Goal: Task Accomplishment & Management: Use online tool/utility

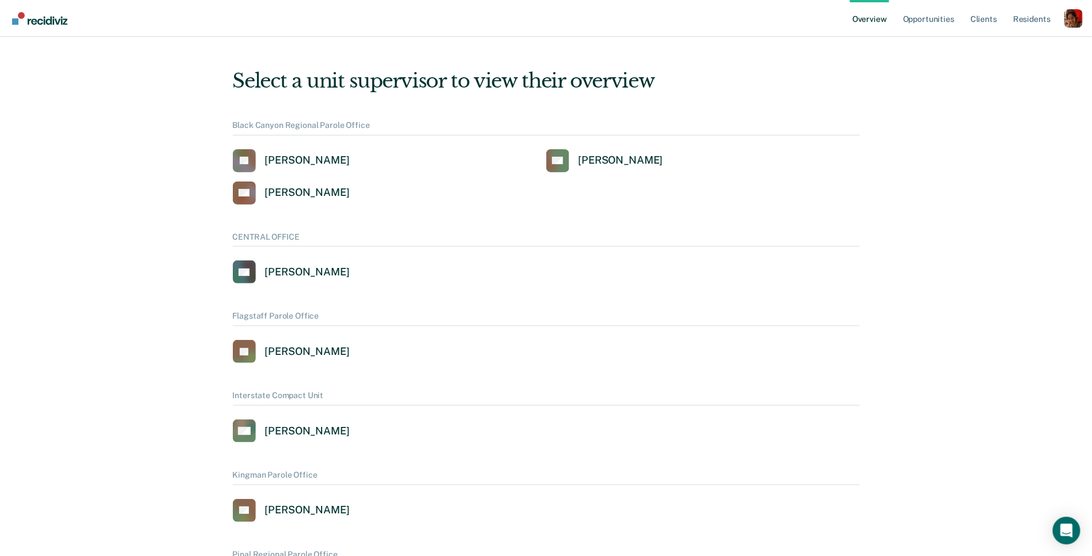
click at [1082, 27] on div "Profile dropdown button" at bounding box center [1074, 18] width 18 height 18
click at [1002, 44] on link "Profile" at bounding box center [1027, 47] width 93 height 10
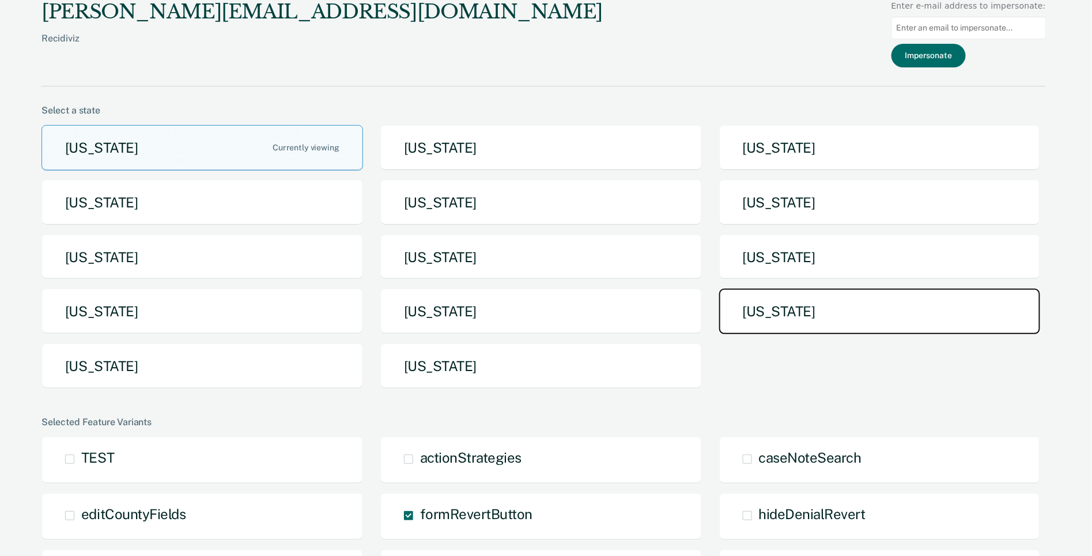
click at [829, 312] on button "[US_STATE]" at bounding box center [880, 312] width 322 height 46
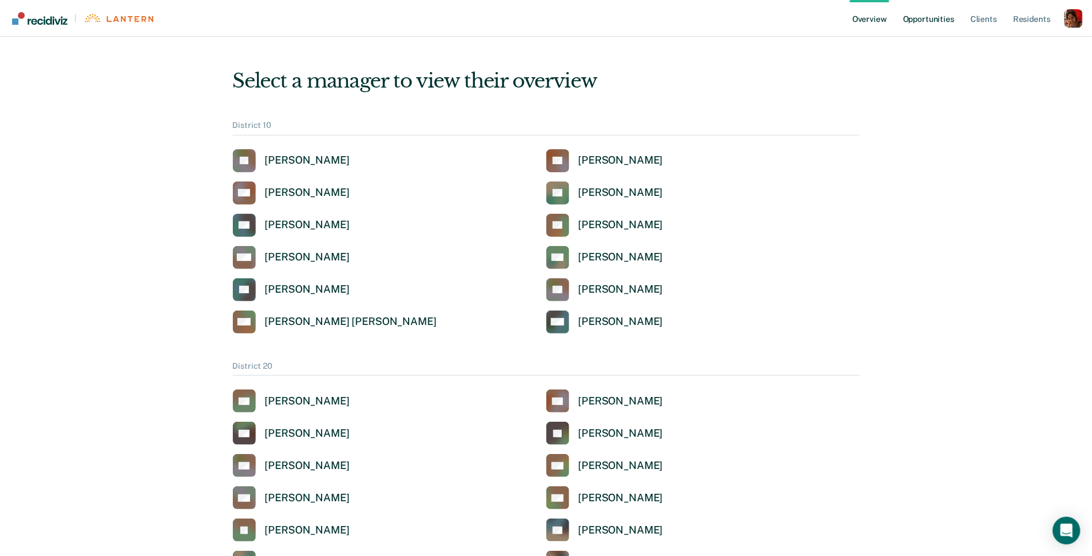
click at [936, 18] on link "Opportunities" at bounding box center [929, 18] width 56 height 37
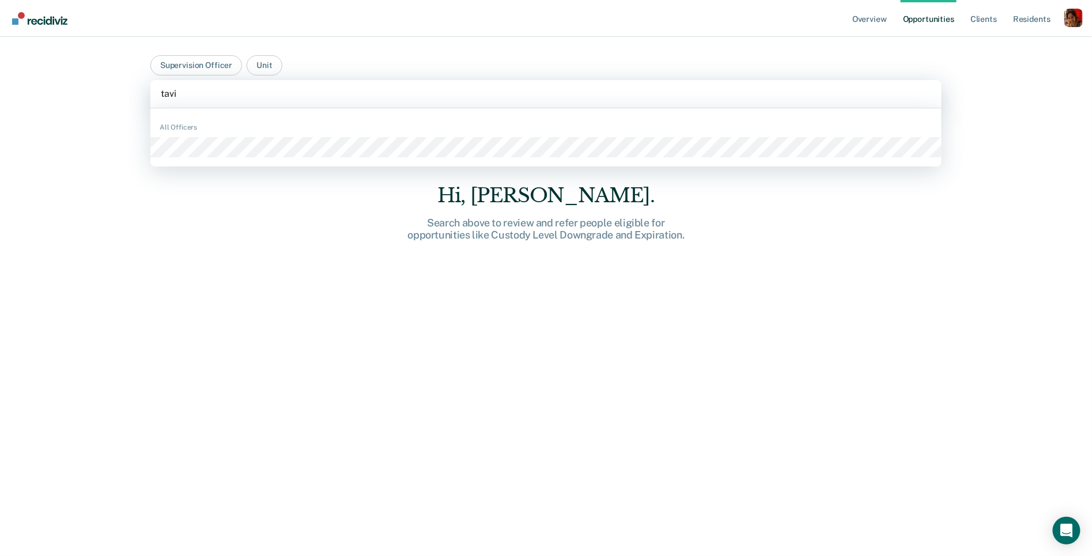
type input "tavia"
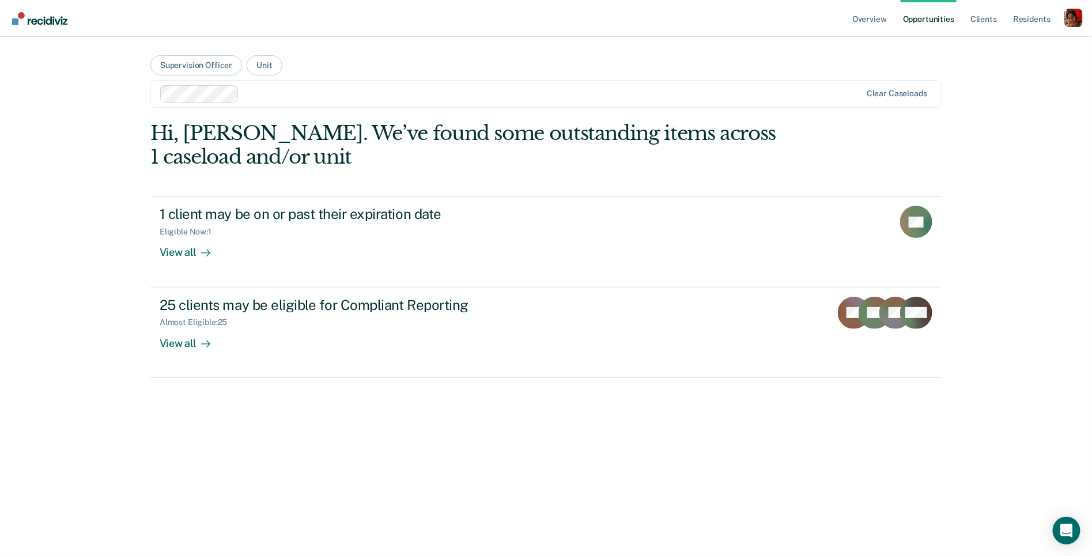
click at [1069, 17] on div "Profile dropdown button" at bounding box center [1074, 18] width 18 height 18
click at [1017, 49] on link "Profile" at bounding box center [1027, 47] width 93 height 10
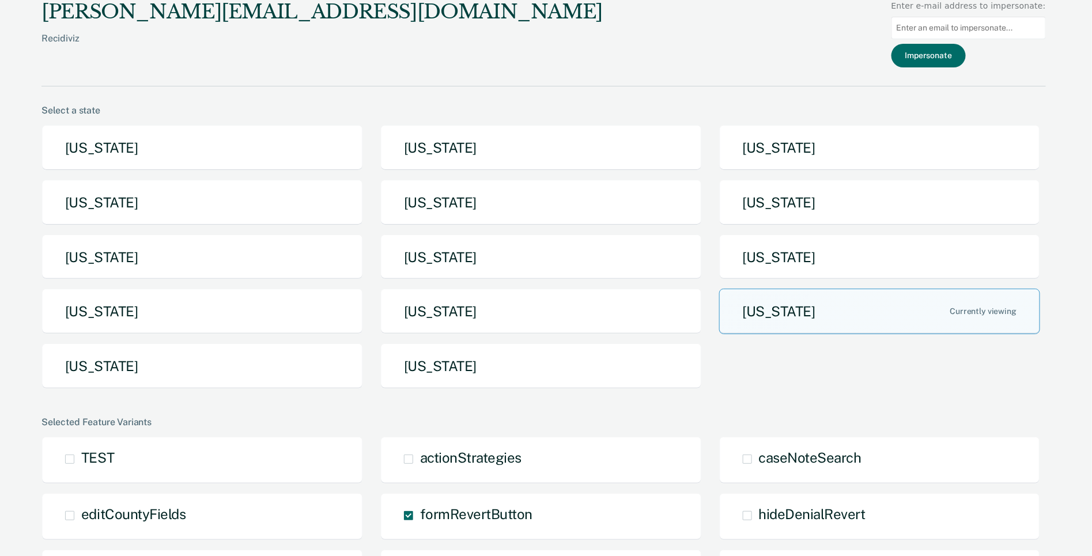
click at [987, 26] on input at bounding box center [969, 28] width 154 height 22
type input "[EMAIL_ADDRESS][PERSON_NAME][DOMAIN_NAME]"
click at [960, 57] on button "Impersonate" at bounding box center [929, 56] width 74 height 24
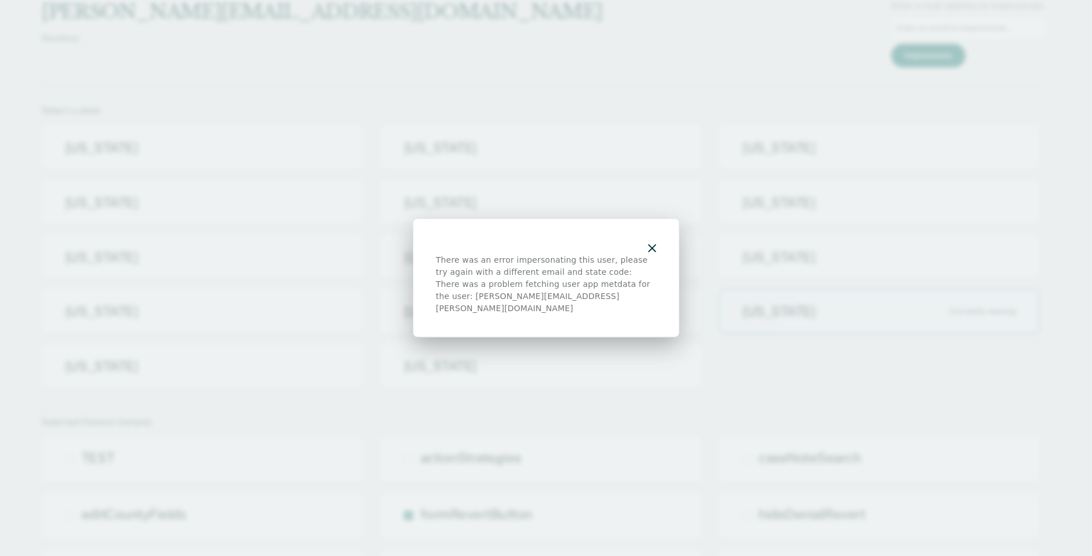
click at [658, 248] on div "There was an error impersonating this user, please try again with a different e…" at bounding box center [546, 278] width 266 height 119
click at [648, 252] on icon "button" at bounding box center [652, 248] width 8 height 8
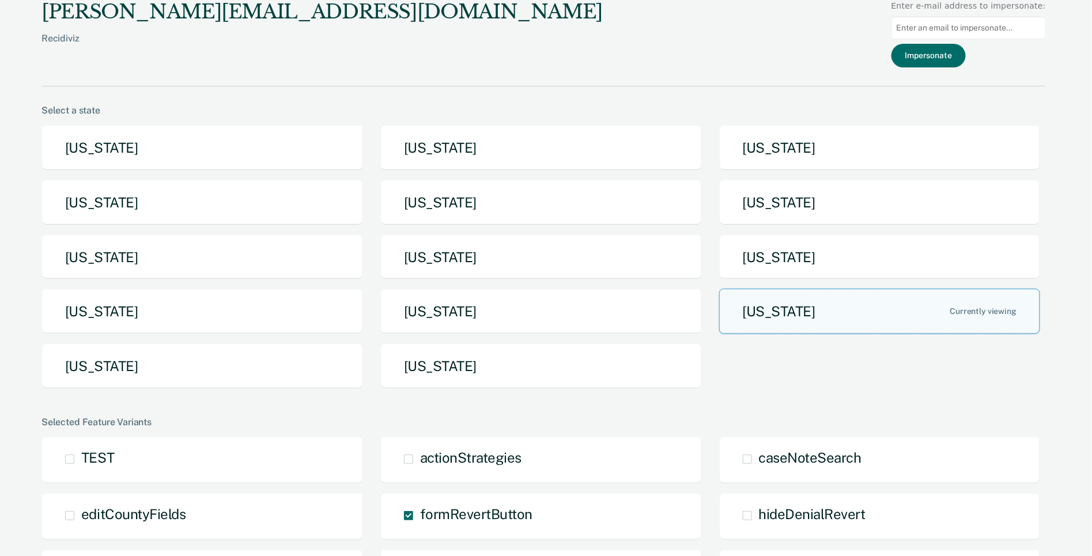
click at [930, 31] on input at bounding box center [969, 28] width 154 height 22
type input "[EMAIL_ADDRESS][PERSON_NAME][DOMAIN_NAME]"
click at [944, 59] on button "Impersonate" at bounding box center [929, 56] width 74 height 24
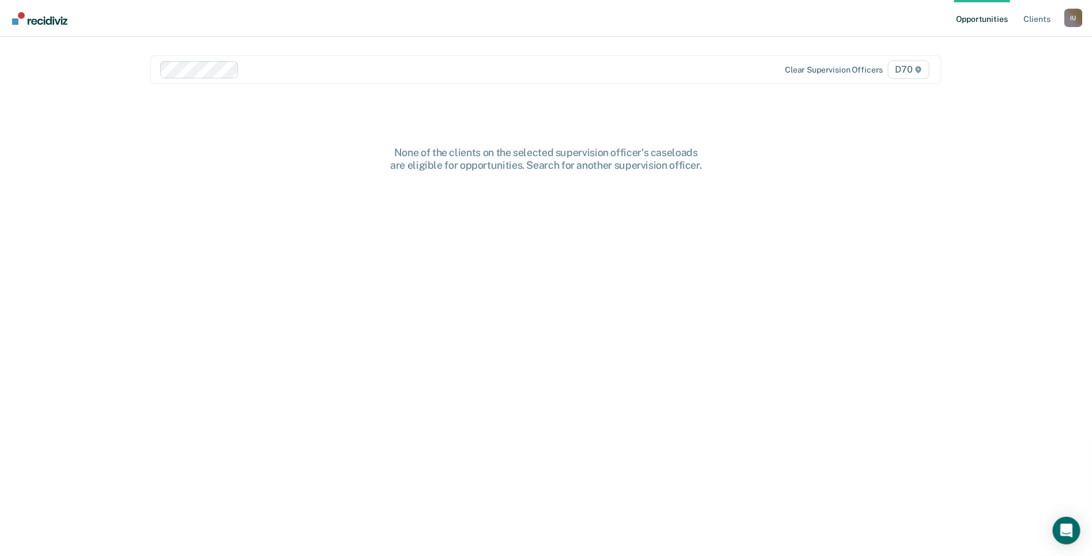
click at [742, 112] on main "Clear supervision officers D70 None of the clients on the selected supervision …" at bounding box center [546, 283] width 819 height 492
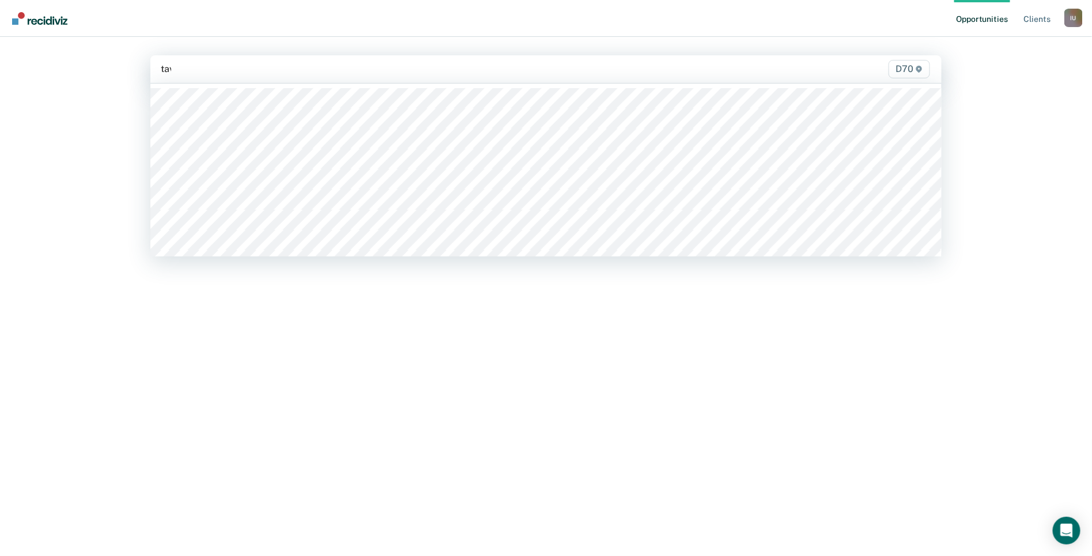
type input "tavi"
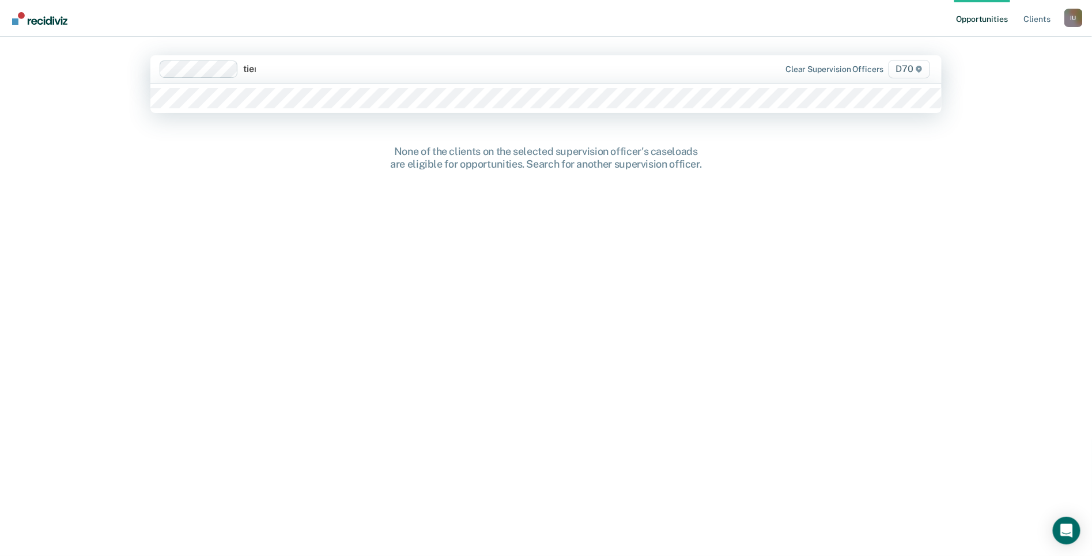
type input "tierr"
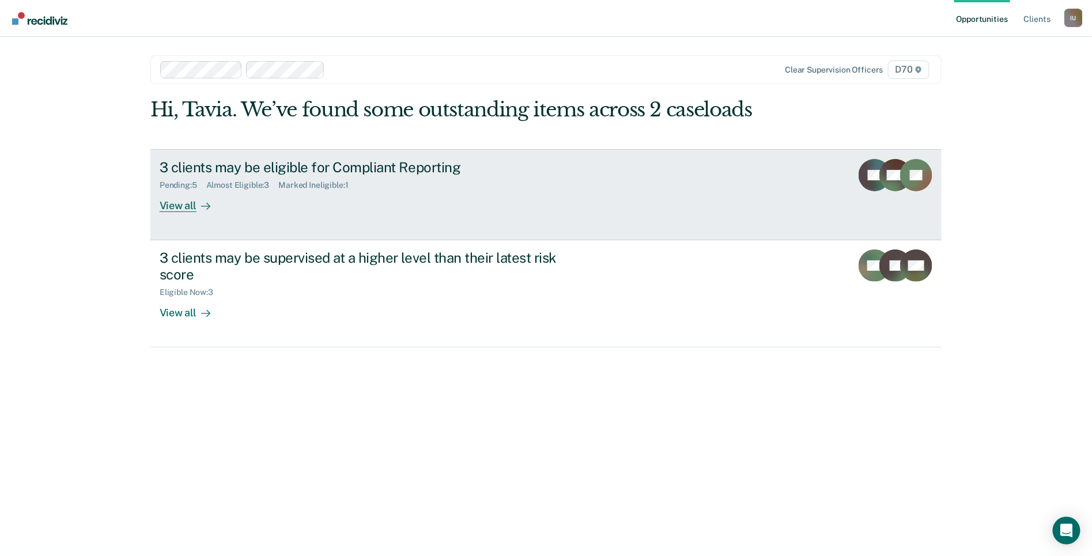
click at [182, 211] on div "View all" at bounding box center [192, 201] width 65 height 22
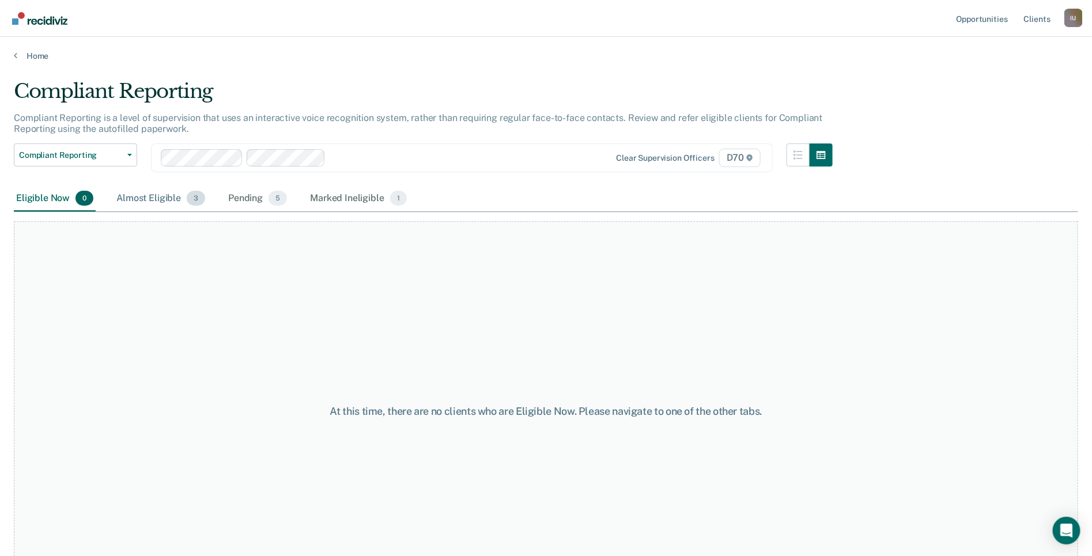
click at [159, 205] on div "Almost Eligible 3" at bounding box center [160, 198] width 93 height 25
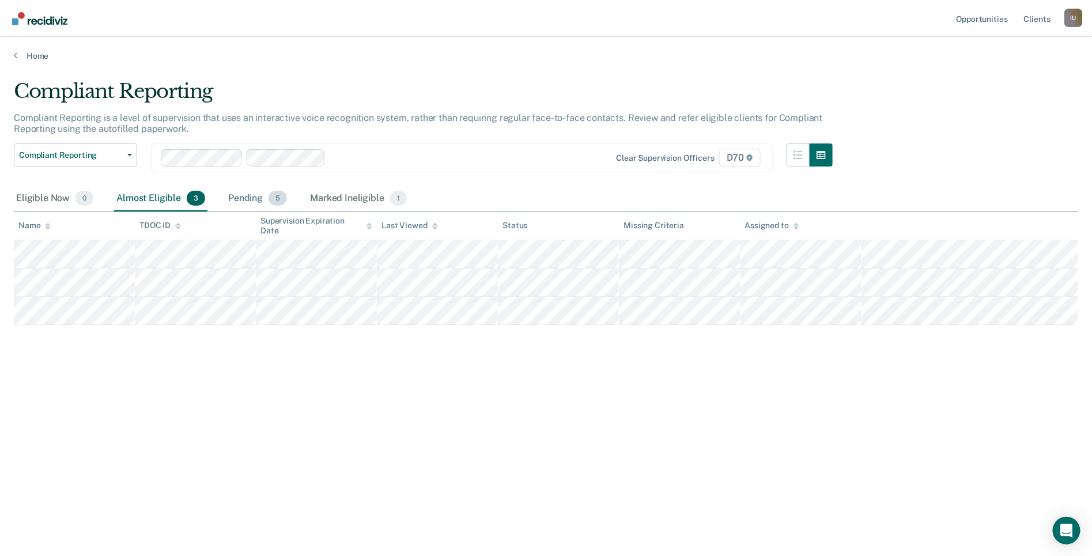
click at [242, 193] on div "Pending 5" at bounding box center [257, 198] width 63 height 25
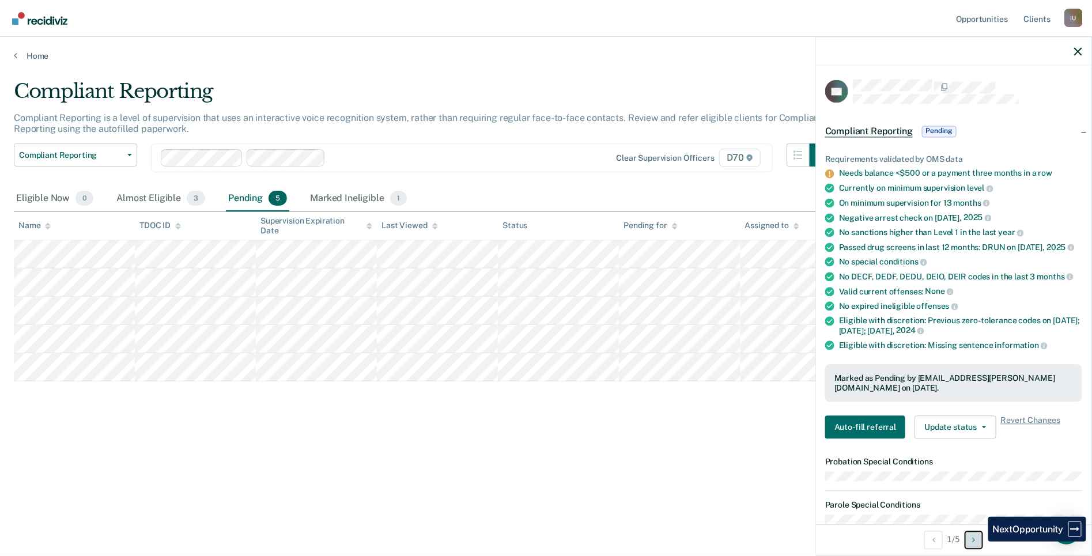
click at [980, 541] on button "Next Opportunity" at bounding box center [974, 540] width 18 height 18
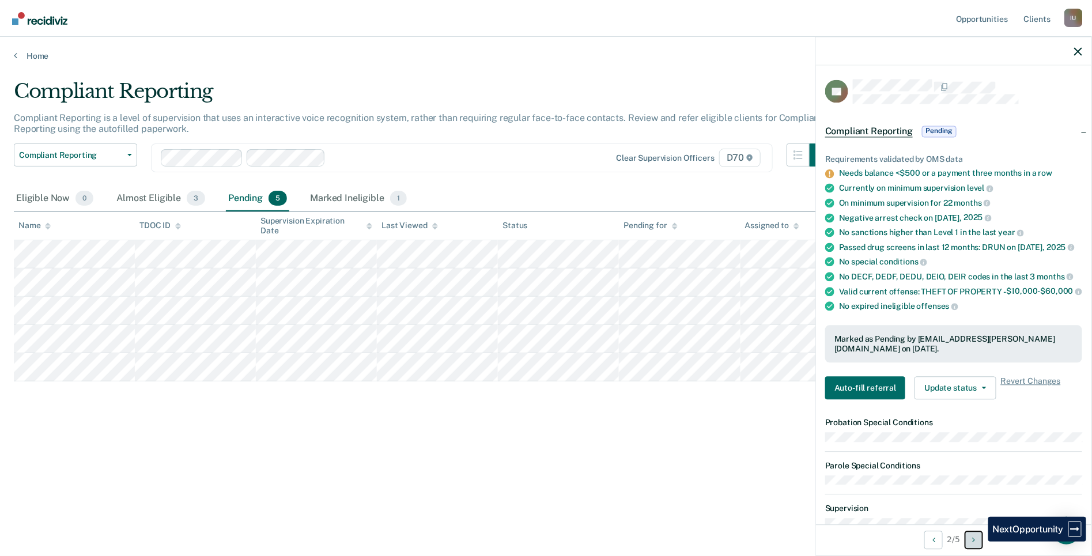
click at [980, 541] on button "Next Opportunity" at bounding box center [974, 540] width 18 height 18
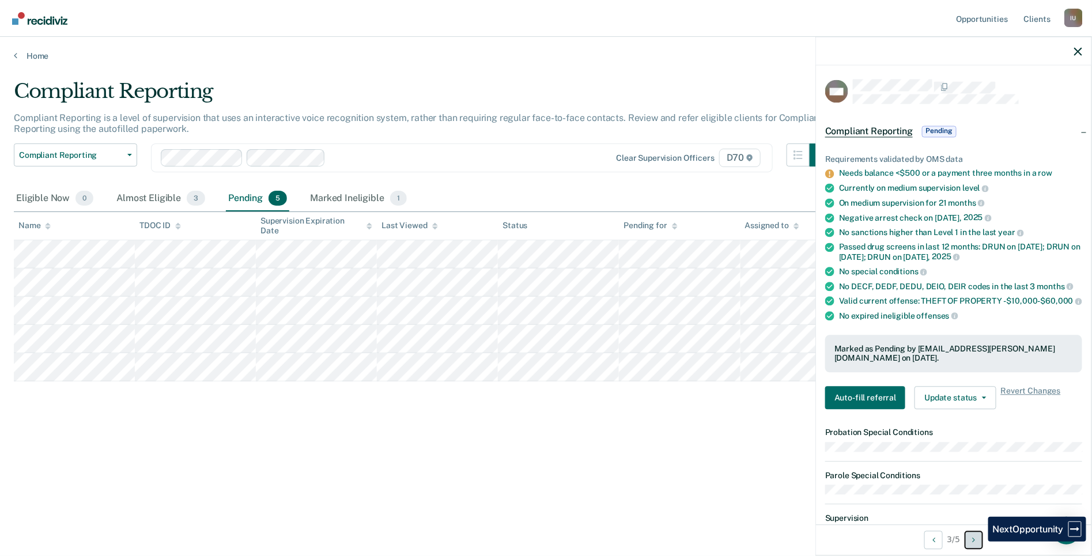
click at [980, 541] on button "Next Opportunity" at bounding box center [974, 540] width 18 height 18
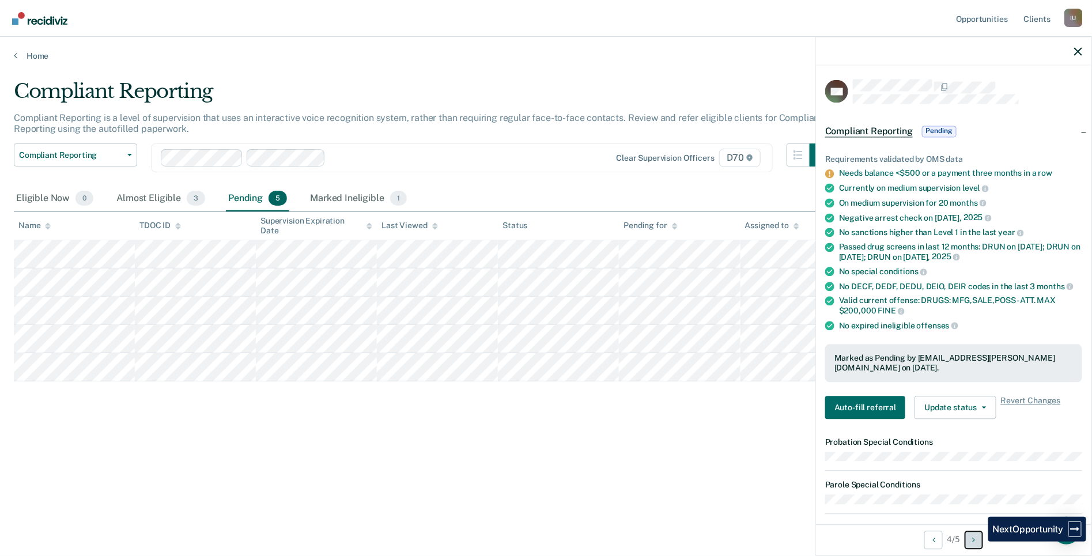
click at [980, 541] on button "Next Opportunity" at bounding box center [974, 540] width 18 height 18
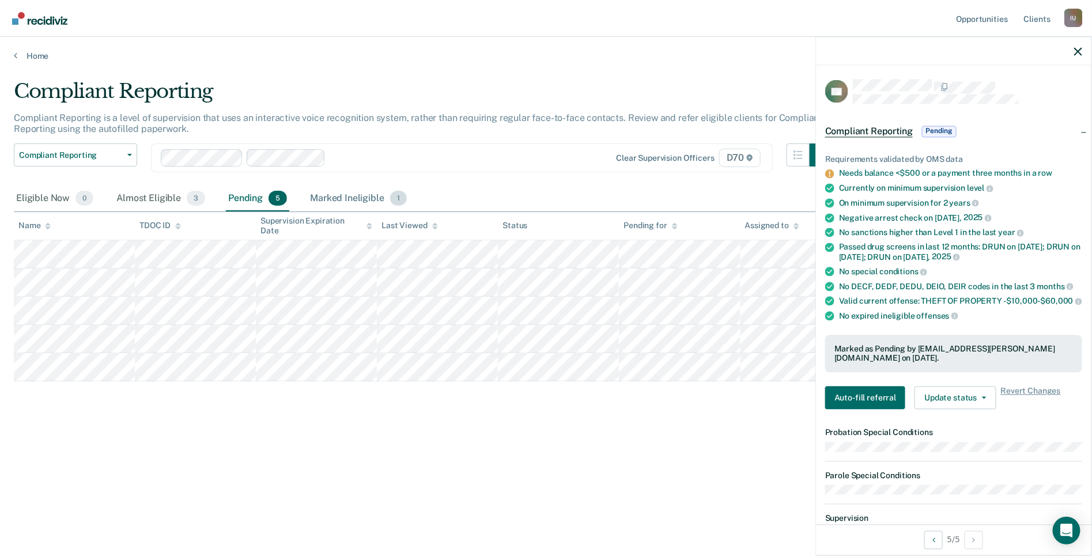
click at [382, 198] on div "Marked Ineligible 1" at bounding box center [358, 198] width 101 height 25
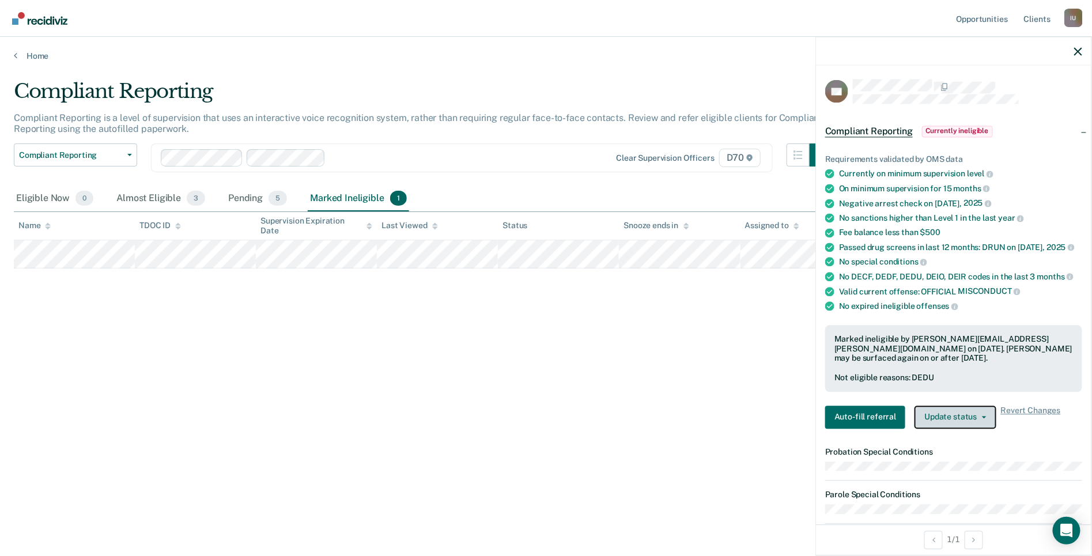
click at [960, 421] on button "Update status" at bounding box center [955, 417] width 81 height 23
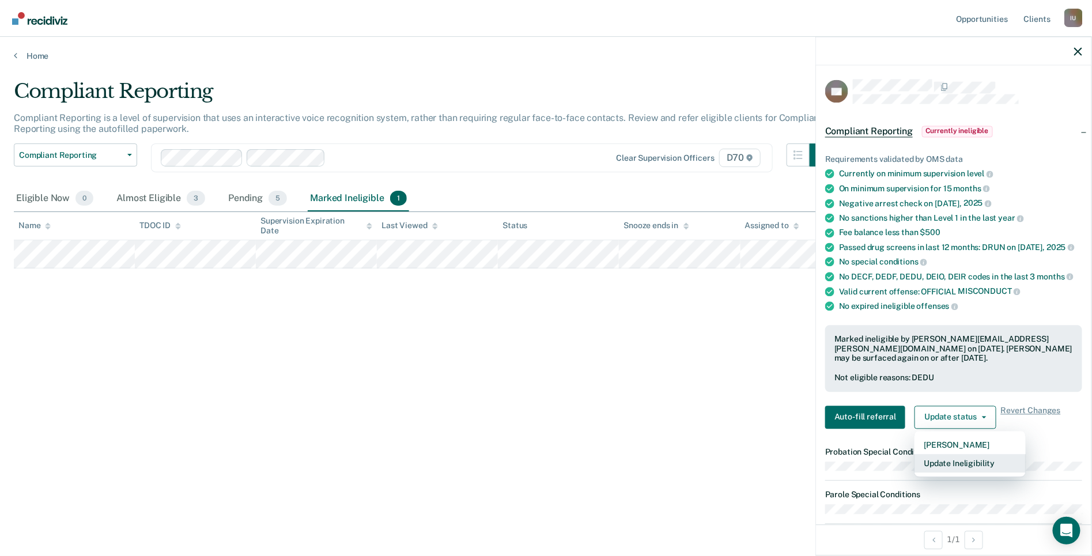
click at [961, 462] on button "Update Ineligibility" at bounding box center [970, 463] width 111 height 18
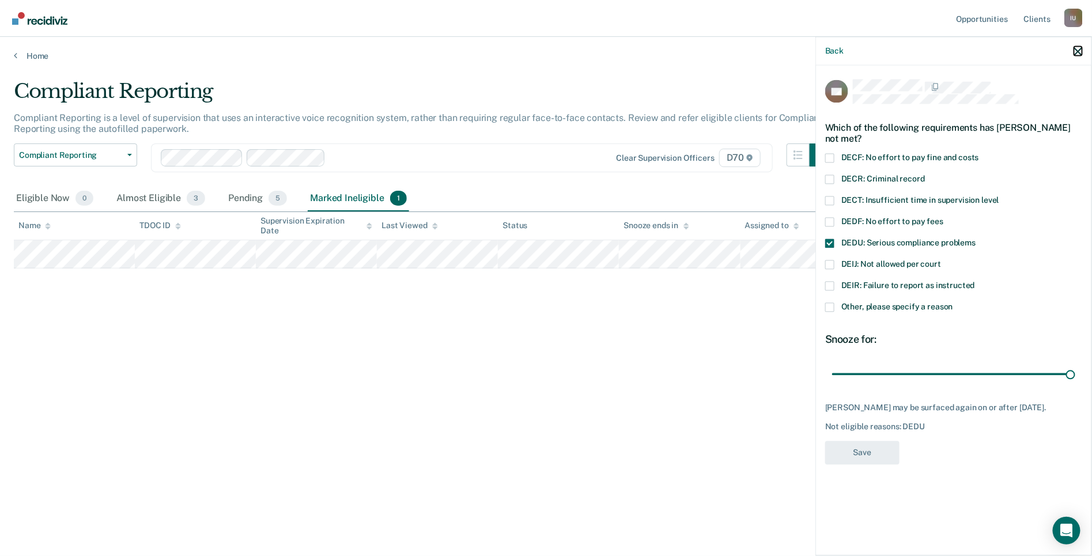
click at [1078, 52] on icon "button" at bounding box center [1078, 51] width 8 height 8
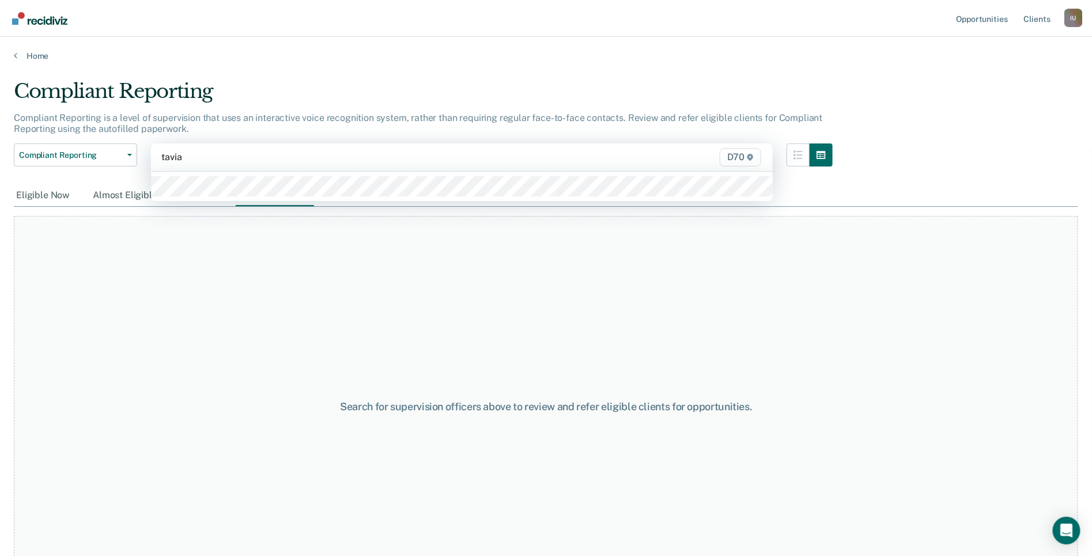
type input "tavia"
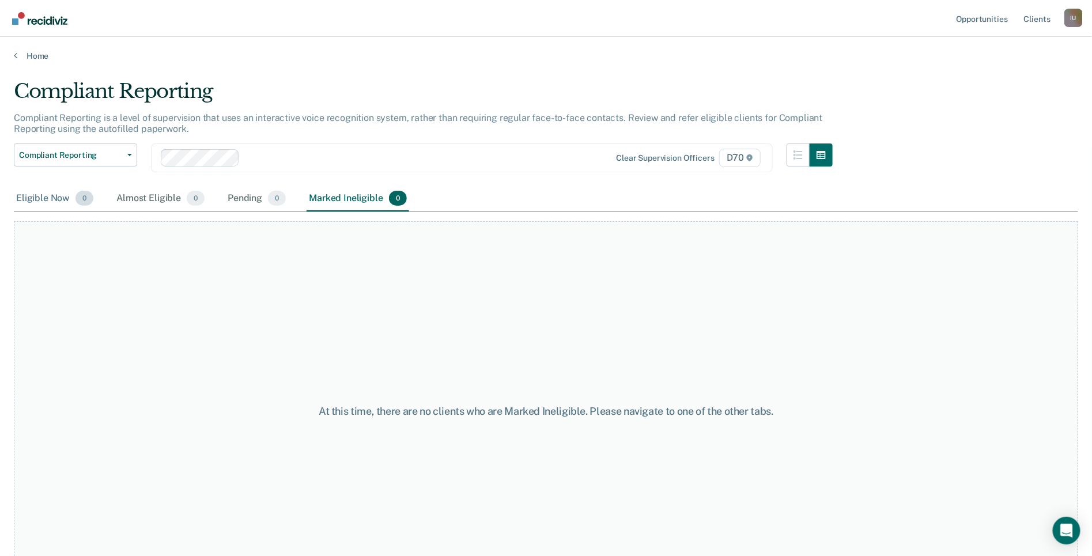
click at [70, 201] on div "Eligible Now 0" at bounding box center [55, 198] width 82 height 25
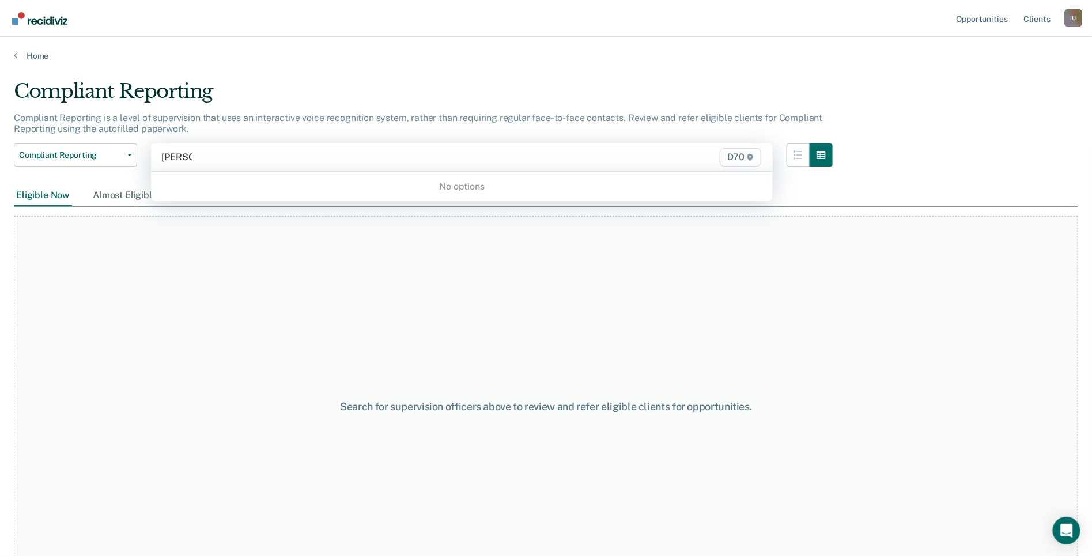
type input "[PERSON_NAME]"
click at [1081, 18] on div "I U" at bounding box center [1074, 18] width 18 height 18
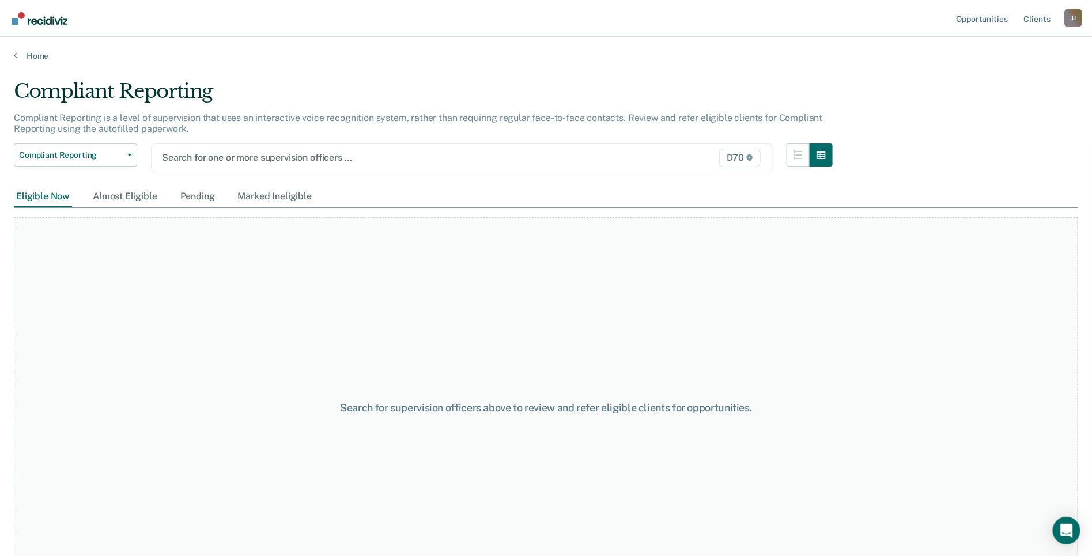
click at [1069, 20] on div "I U" at bounding box center [1074, 18] width 18 height 18
click at [986, 50] on link "Profile" at bounding box center [1027, 47] width 93 height 10
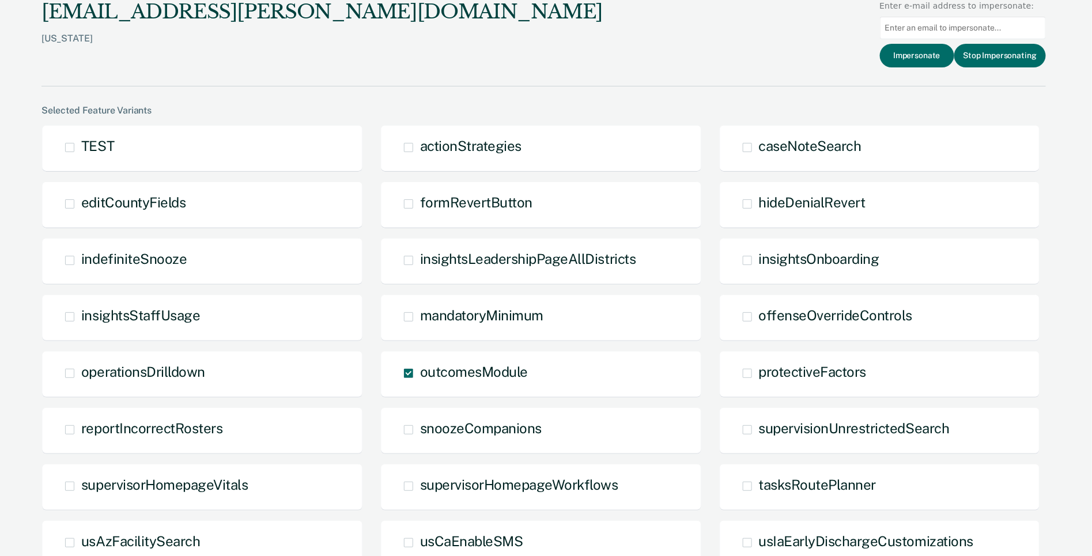
click at [963, 33] on input at bounding box center [963, 28] width 166 height 22
type input "[PERSON_NAME][EMAIL_ADDRESS][PERSON_NAME][DOMAIN_NAME]"
click at [919, 44] on button "Impersonate" at bounding box center [917, 56] width 74 height 24
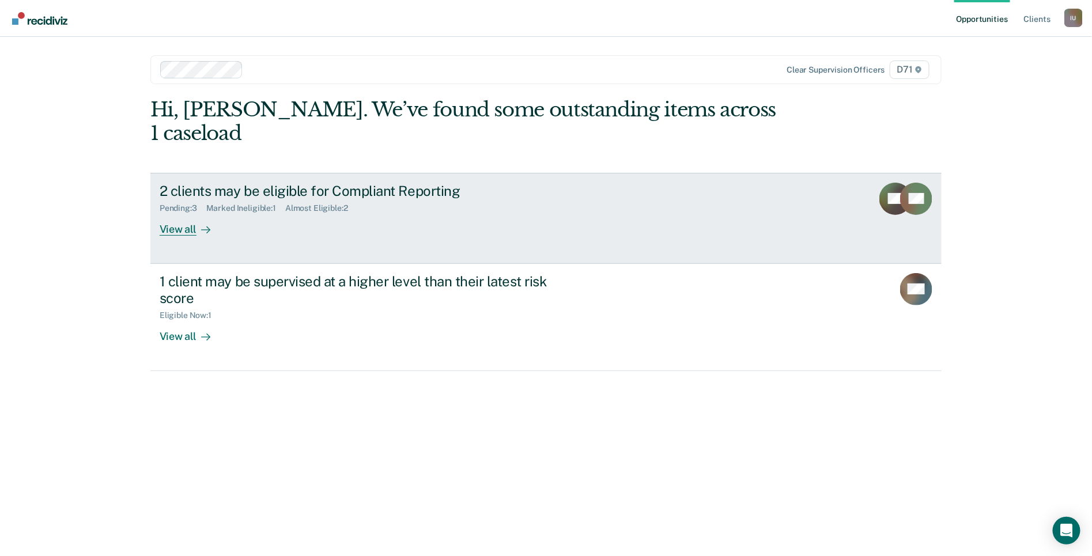
click at [191, 213] on div "View all" at bounding box center [192, 224] width 65 height 22
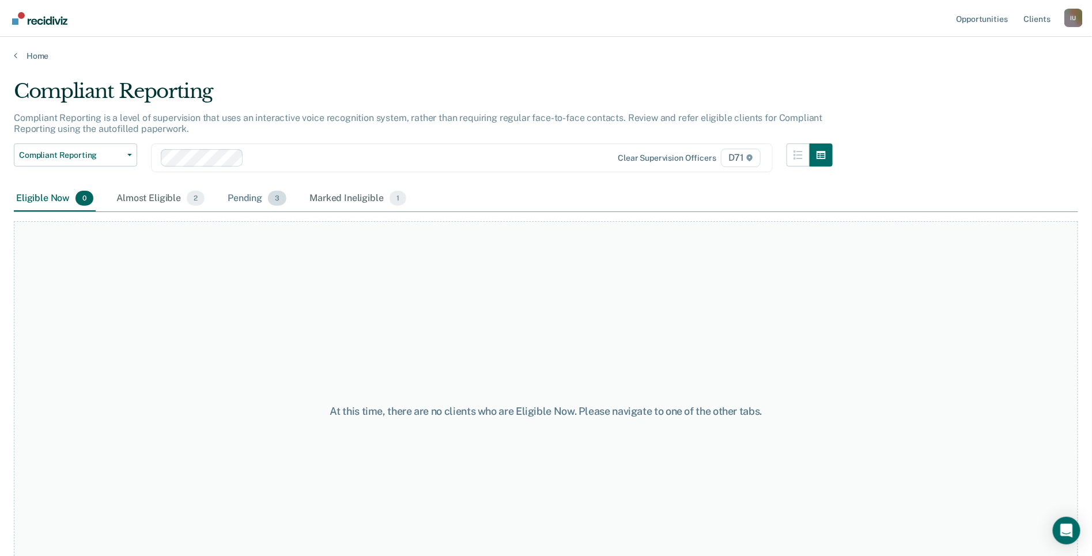
click at [240, 203] on div "Pending 3" at bounding box center [256, 198] width 63 height 25
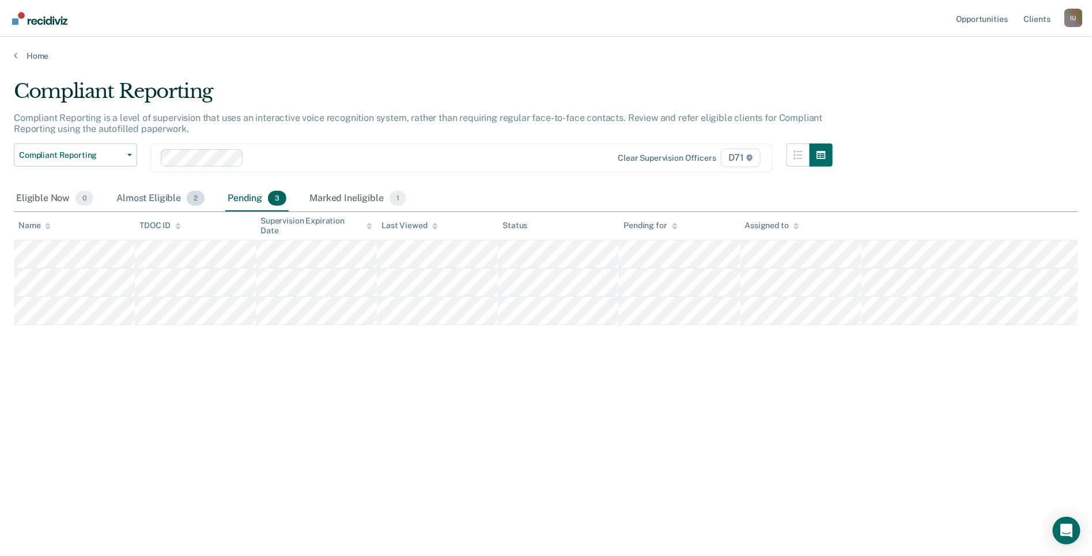
click at [165, 199] on div "Almost Eligible 2" at bounding box center [160, 198] width 93 height 25
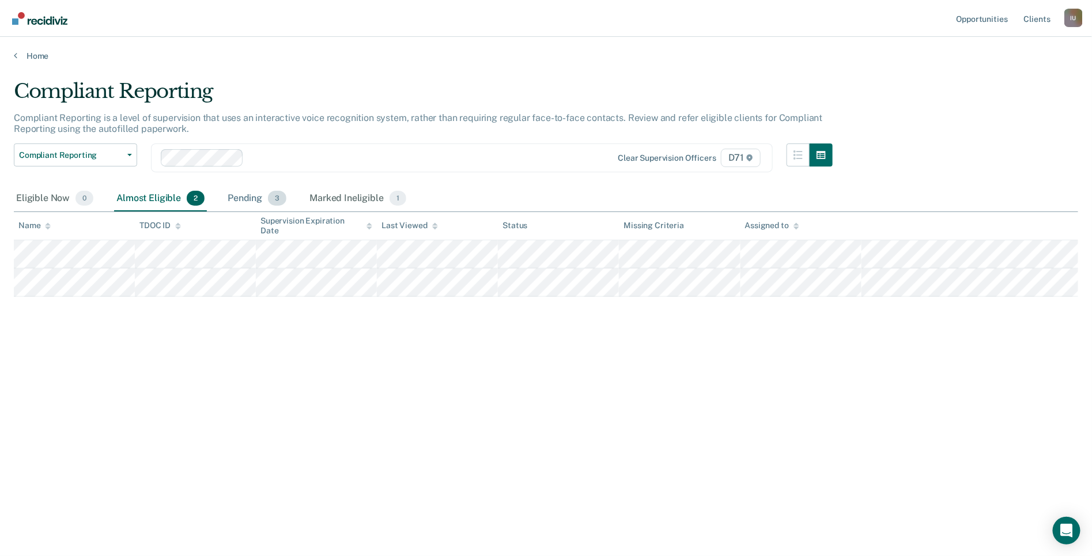
click at [268, 200] on span "3" at bounding box center [277, 198] width 18 height 15
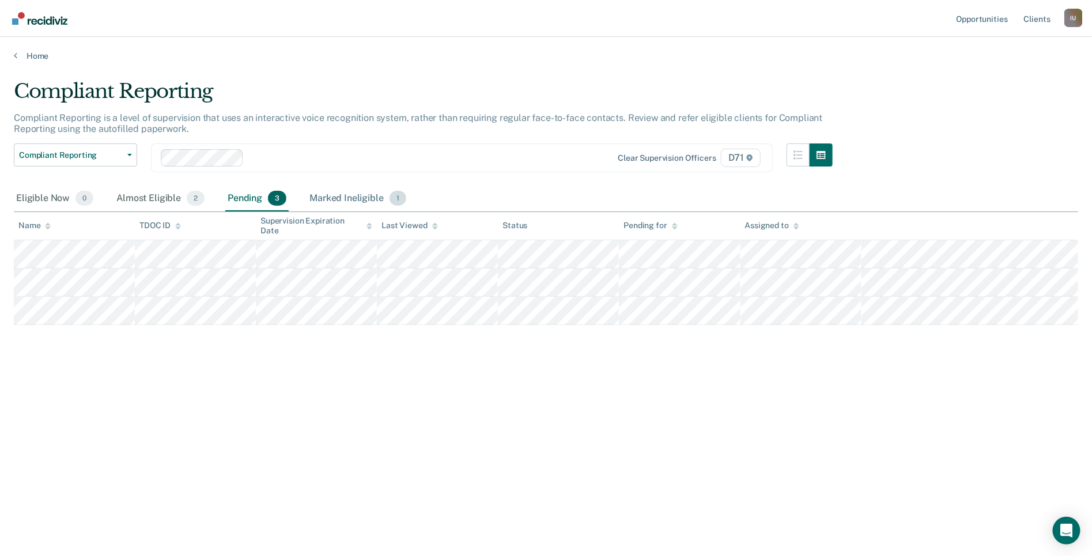
click at [326, 194] on div "Marked Ineligible 1" at bounding box center [357, 198] width 101 height 25
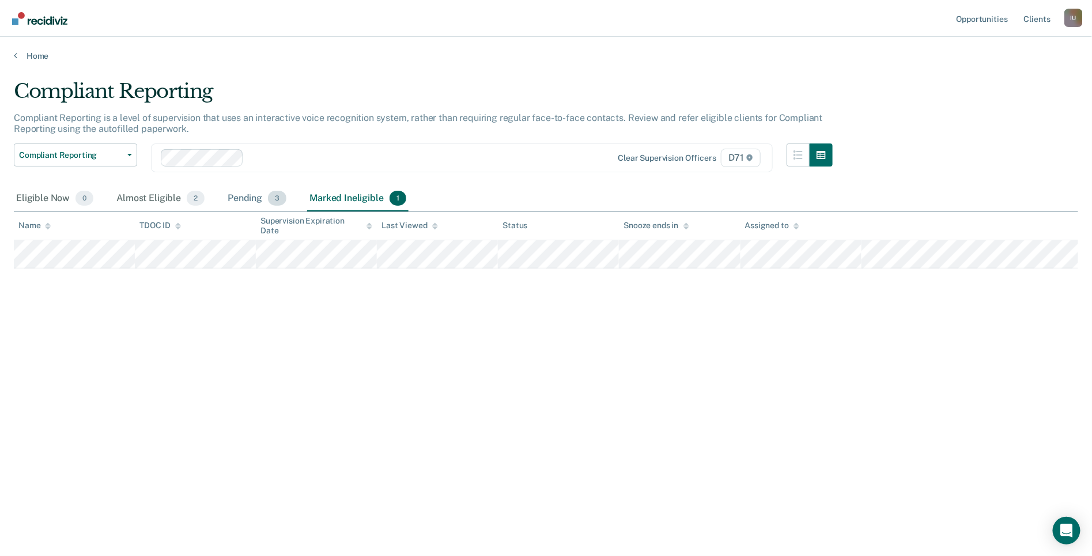
click at [242, 195] on div "Pending 3" at bounding box center [256, 198] width 63 height 25
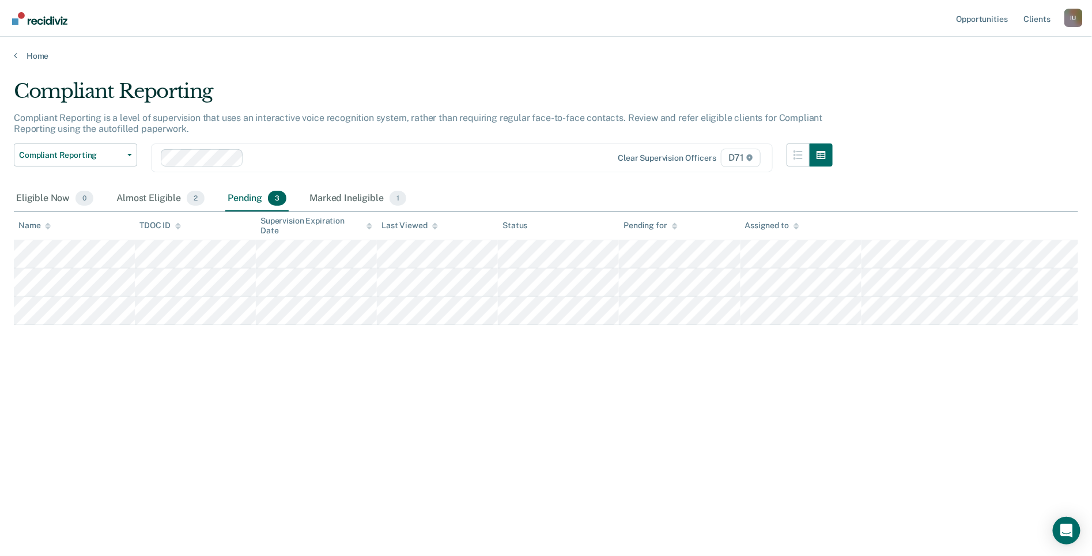
click at [1062, 16] on ul "Opportunities Client s" at bounding box center [1010, 18] width 110 height 37
click at [1070, 16] on div "I U" at bounding box center [1074, 18] width 18 height 18
click at [1000, 47] on link "Profile" at bounding box center [1027, 47] width 93 height 10
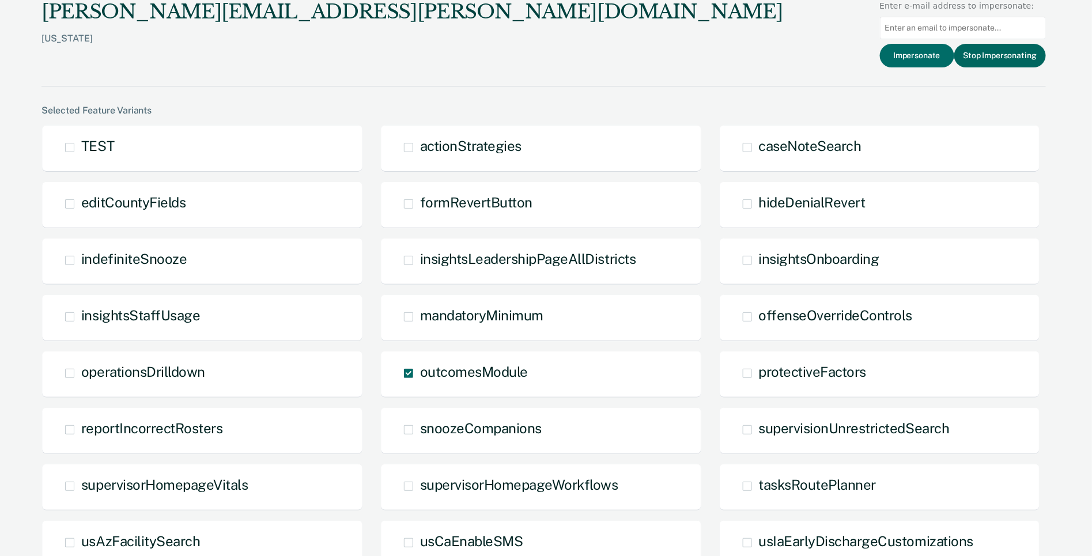
click at [994, 55] on button "Stop Impersonating" at bounding box center [1001, 56] width 92 height 24
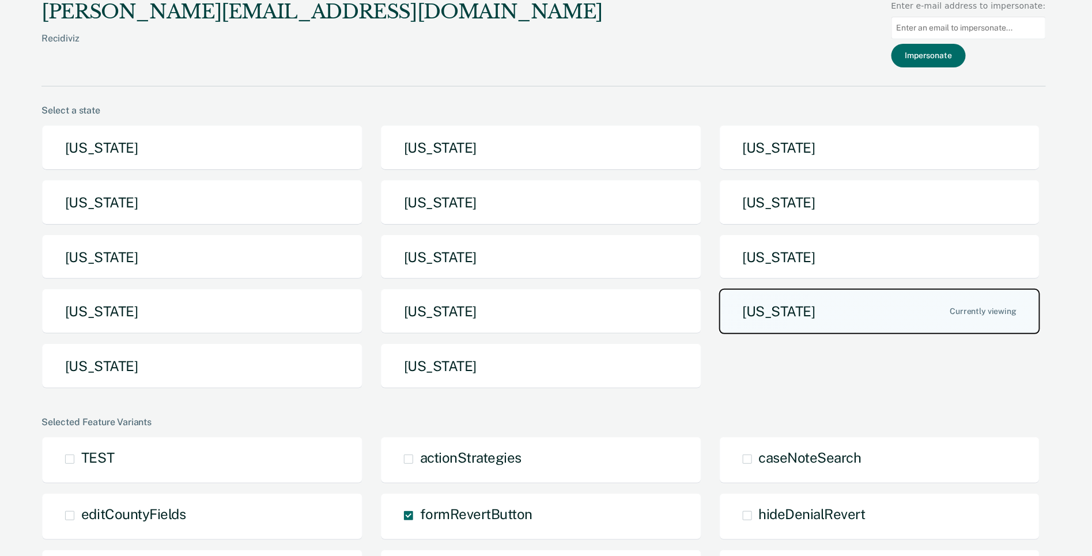
click at [791, 317] on button "[US_STATE]" at bounding box center [880, 312] width 322 height 46
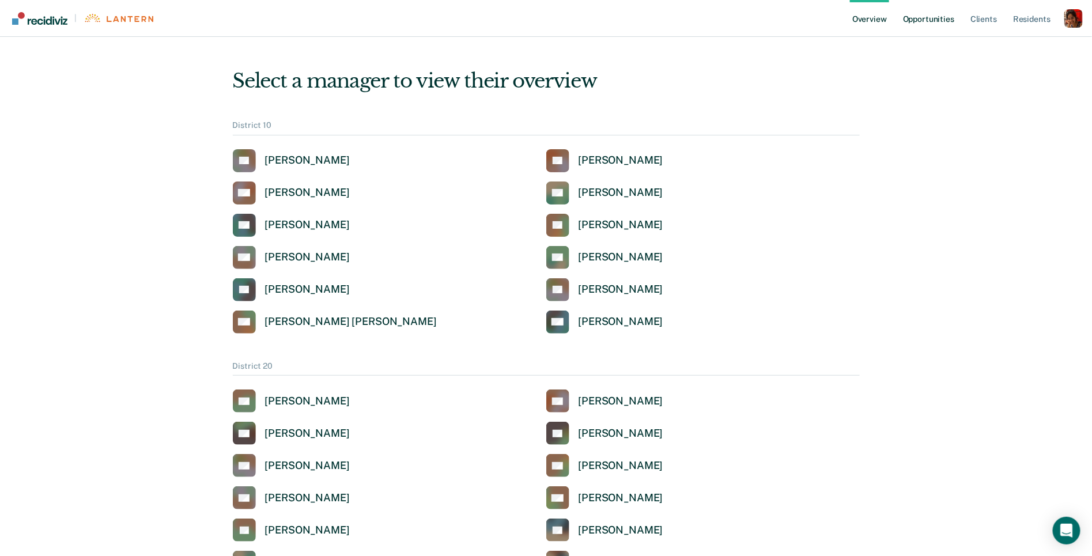
click at [934, 14] on link "Opportunities" at bounding box center [929, 18] width 56 height 37
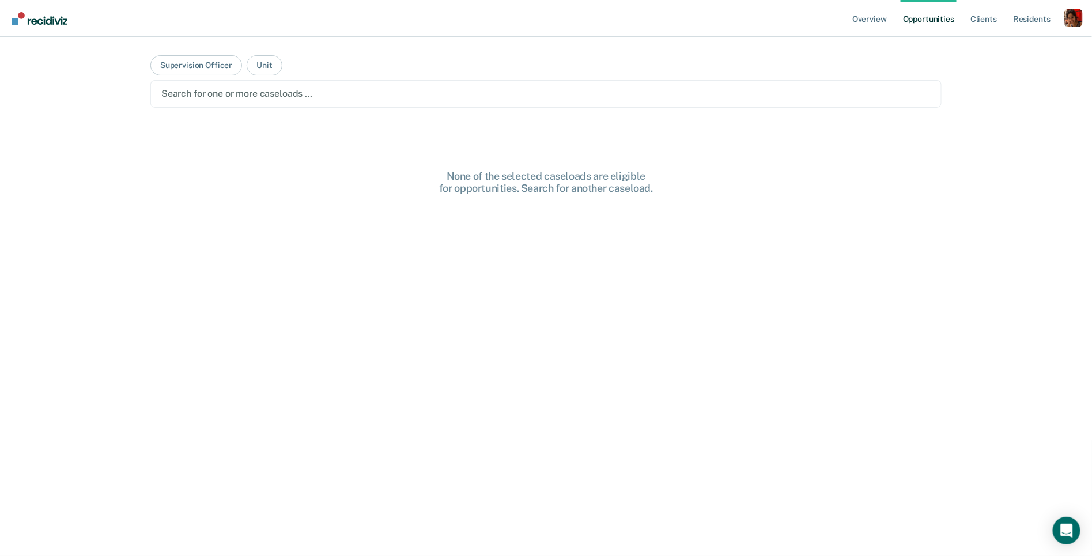
click at [292, 86] on div "Search for one or more caseloads …" at bounding box center [546, 94] width 772 height 16
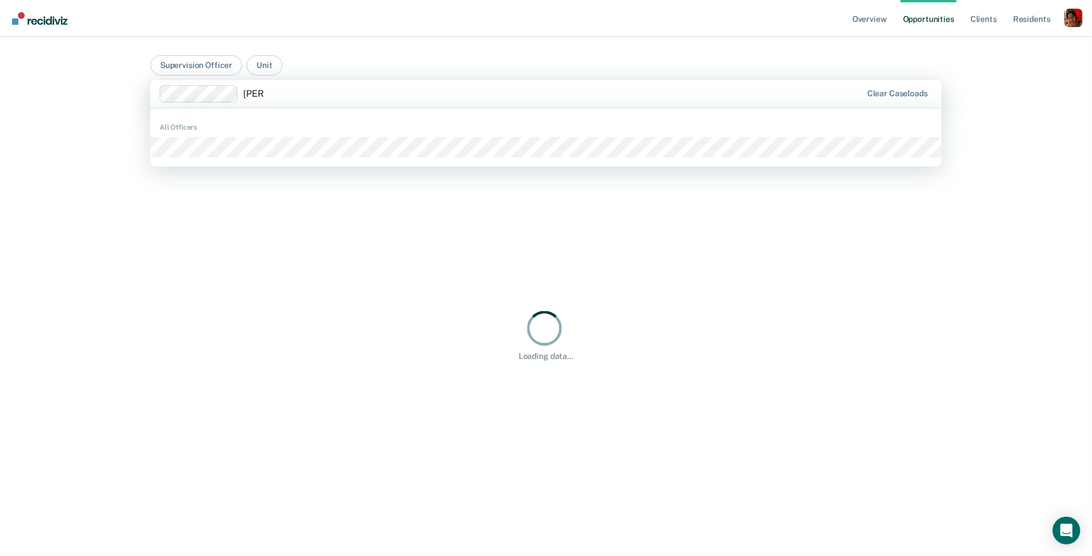
type input "[PERSON_NAME]"
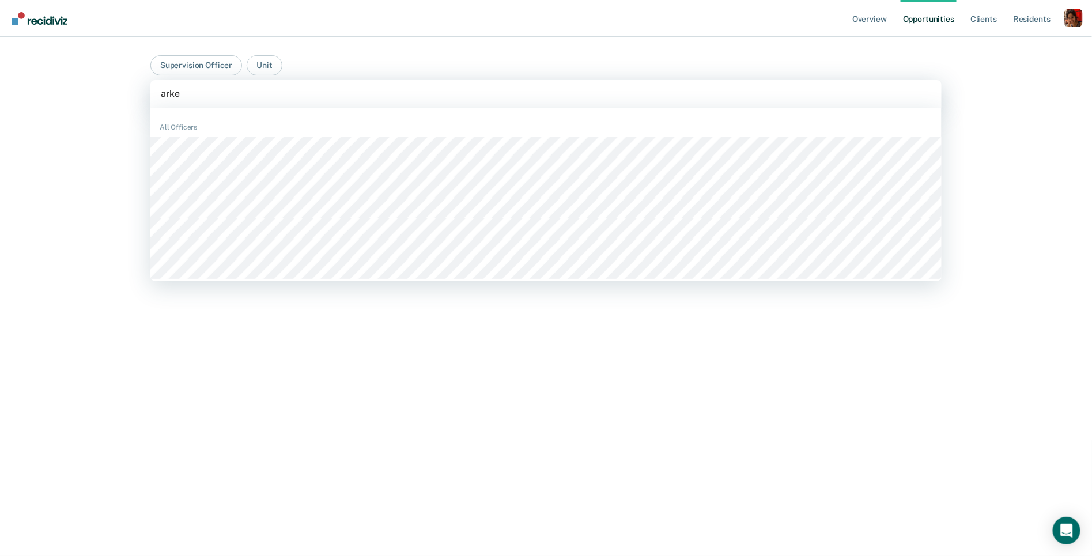
type input "arkey"
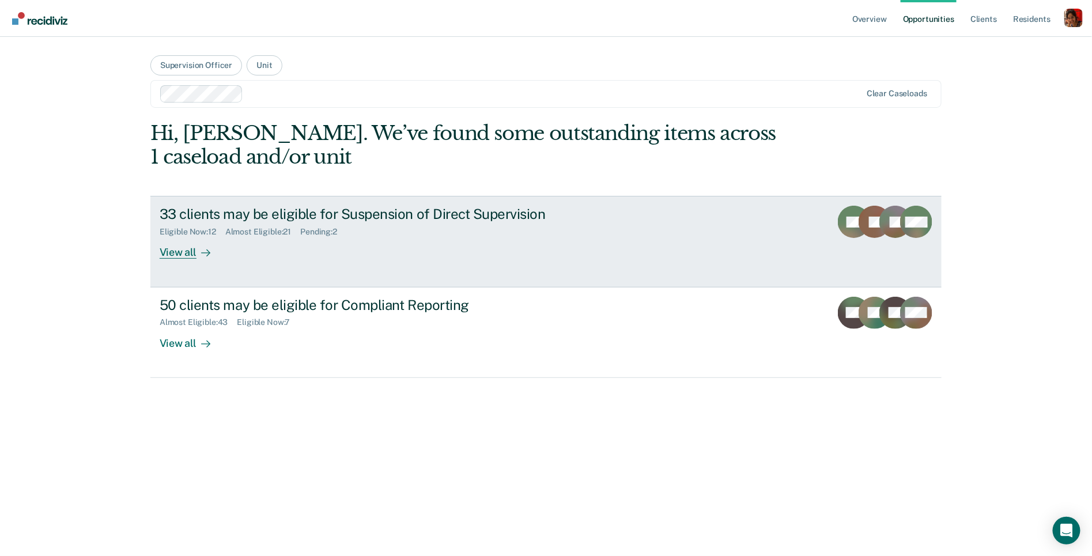
click at [247, 247] on div "33 clients may be eligible for Suspension of Direct Supervision Eligible Now : …" at bounding box center [376, 232] width 432 height 53
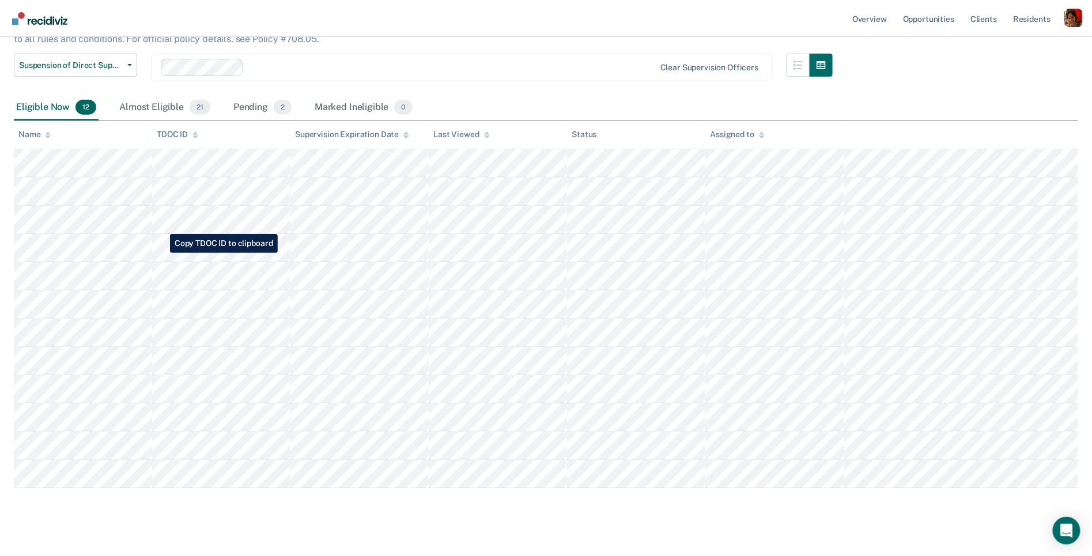
scroll to position [90, 0]
click at [159, 111] on div "Almost Eligible 21" at bounding box center [165, 107] width 96 height 25
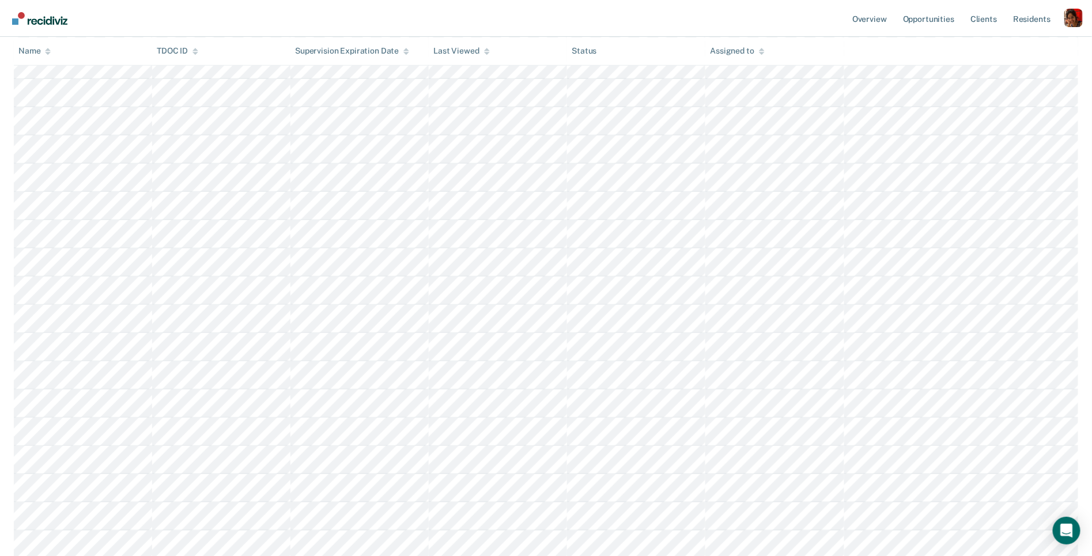
scroll to position [0, 0]
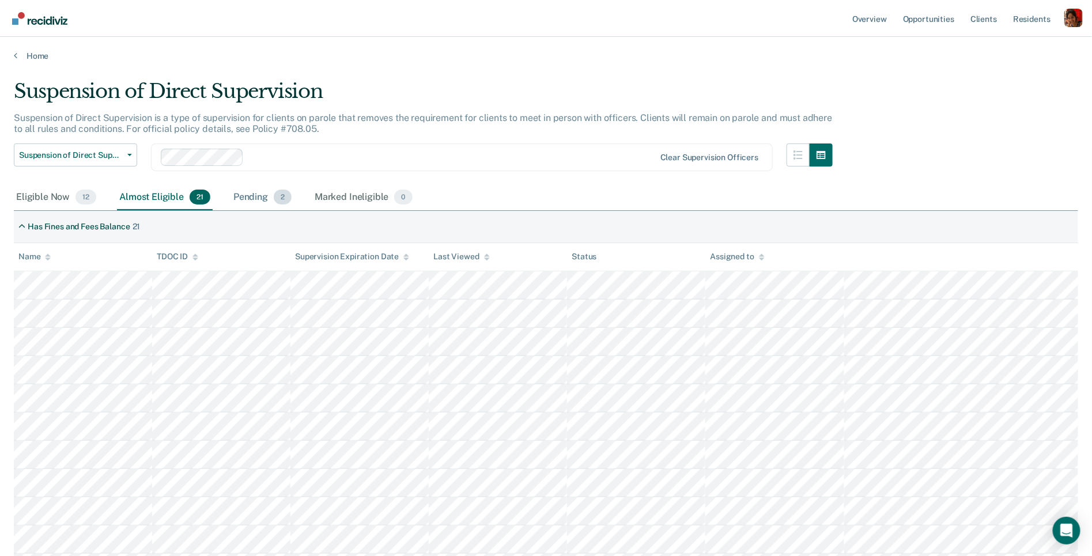
click at [254, 193] on div "Pending 2" at bounding box center [262, 197] width 63 height 25
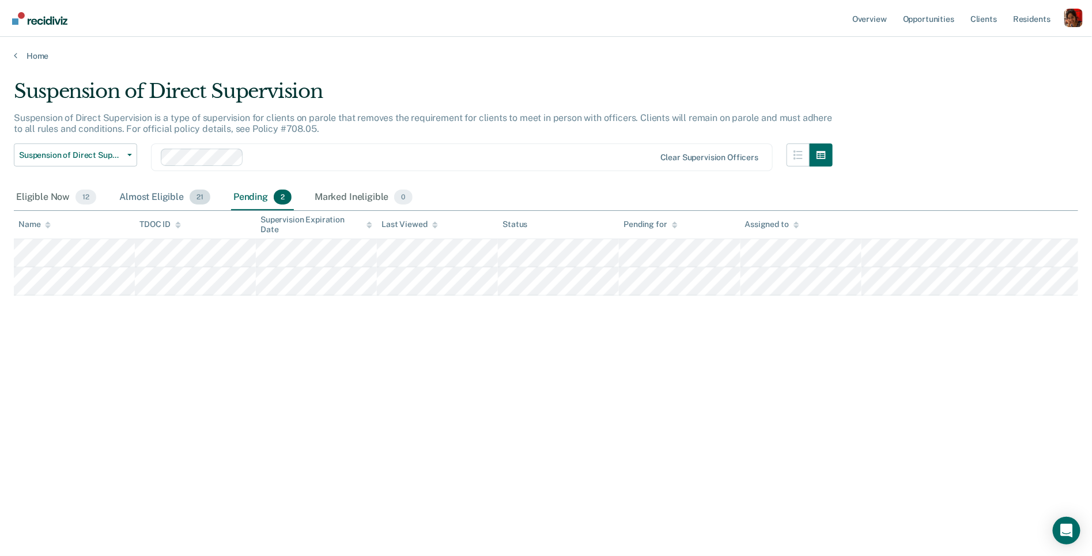
click at [163, 205] on div "Almost Eligible 21" at bounding box center [165, 197] width 96 height 25
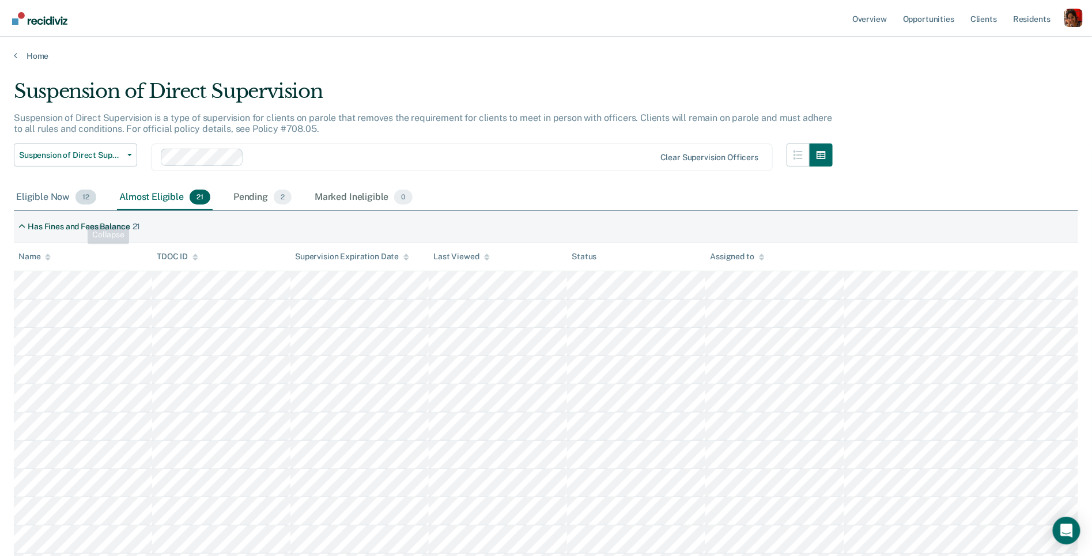
click at [54, 208] on div "Eligible Now 12" at bounding box center [56, 197] width 85 height 25
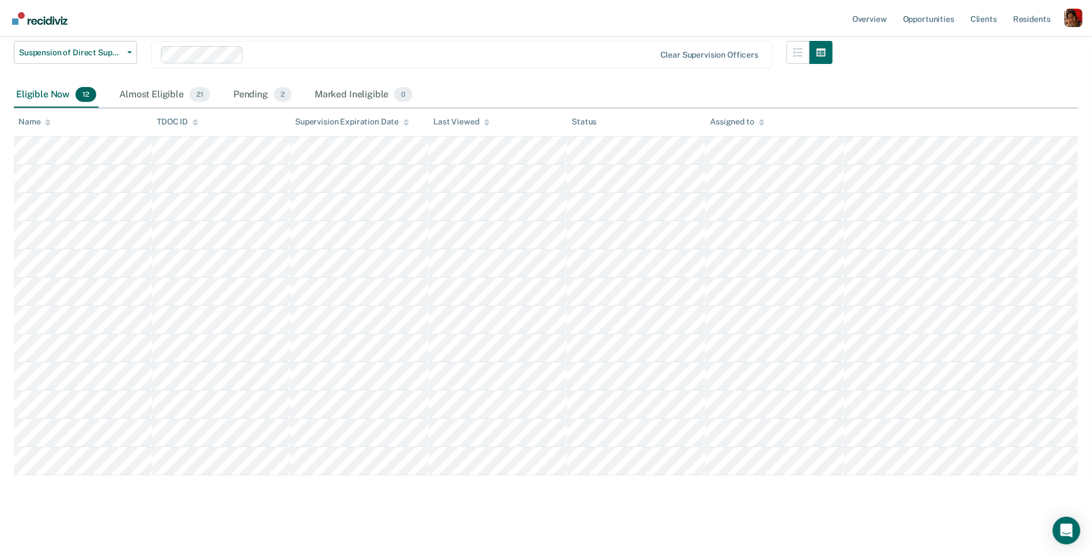
scroll to position [40, 0]
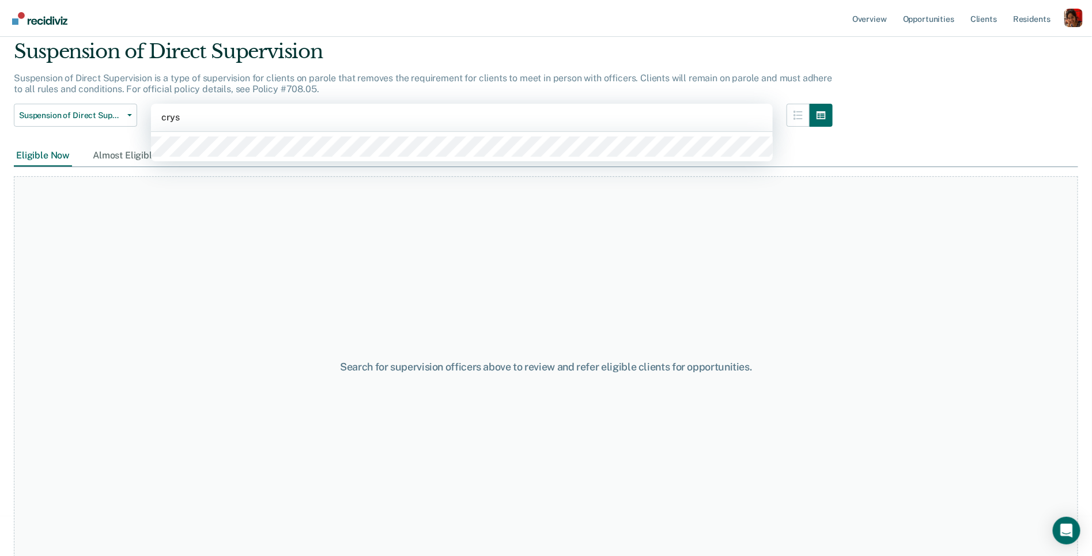
type input "cryst"
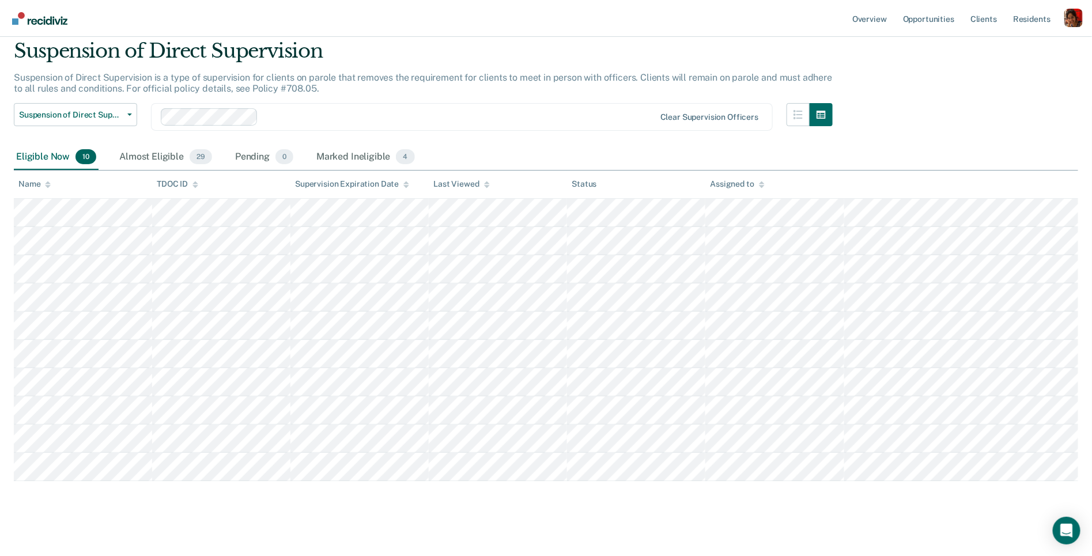
scroll to position [47, 0]
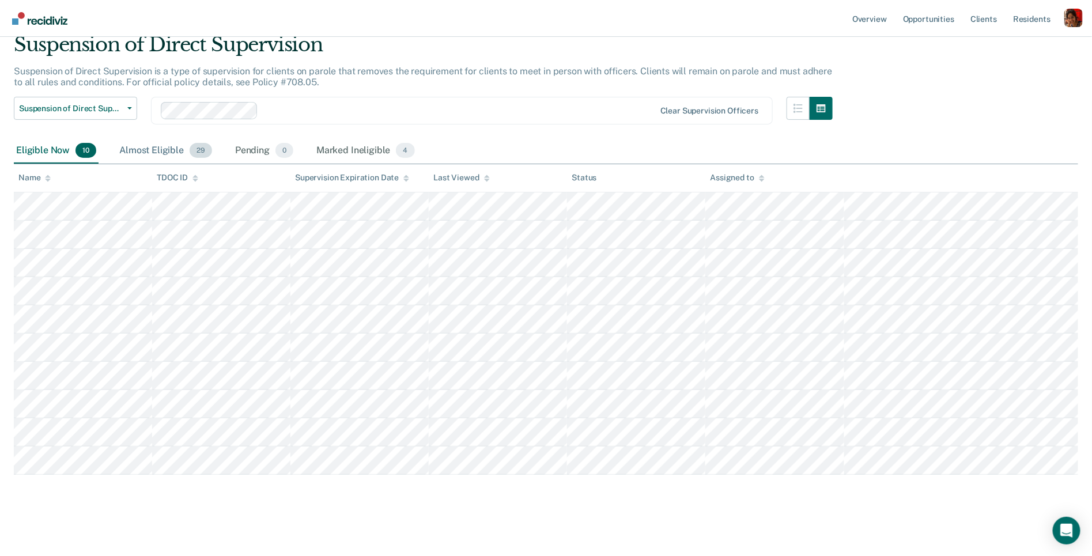
click at [169, 150] on div "Almost Eligible 29" at bounding box center [165, 150] width 97 height 25
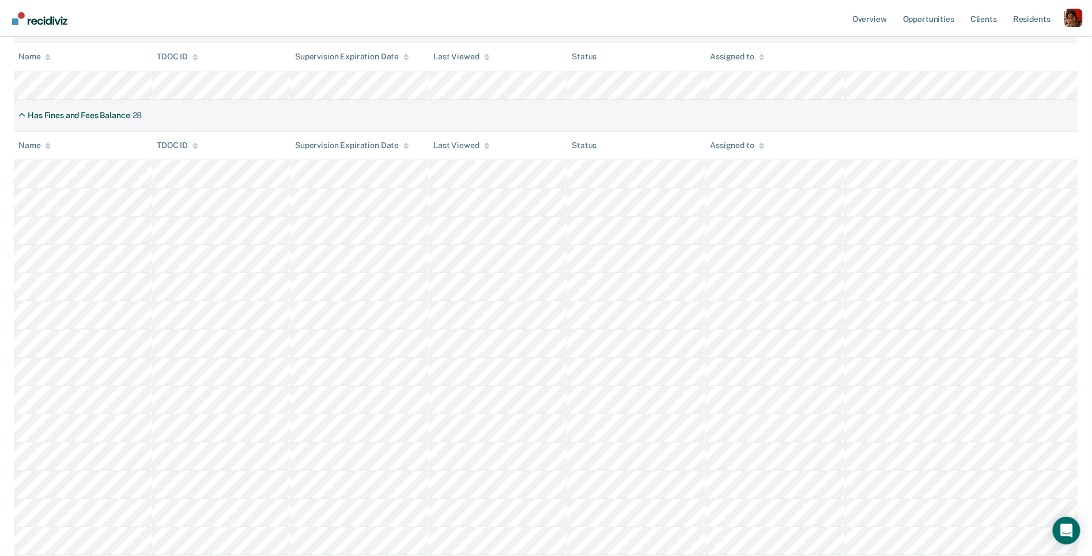
scroll to position [2, 0]
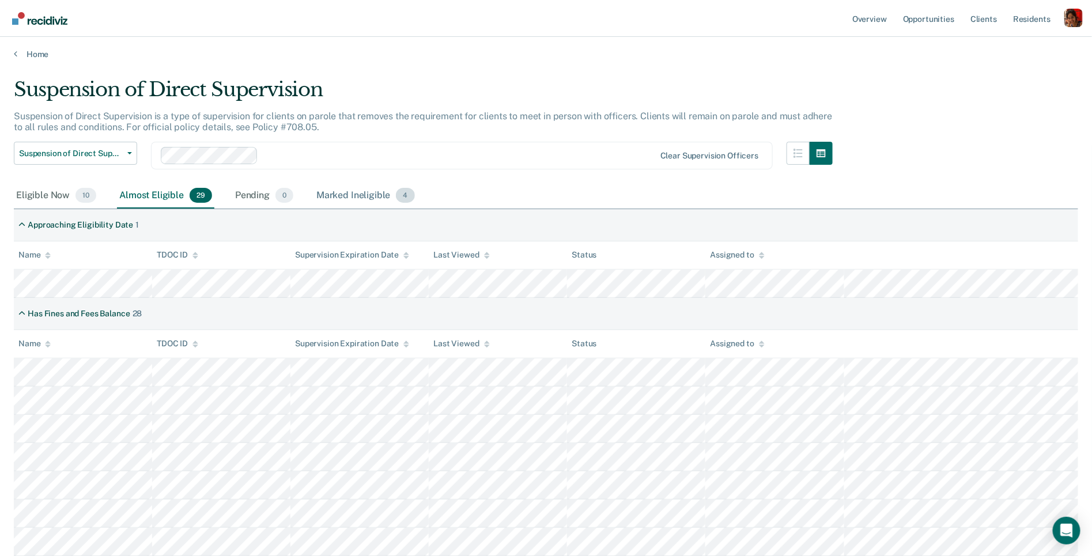
click at [354, 194] on div "Marked Ineligible 4" at bounding box center [365, 195] width 103 height 25
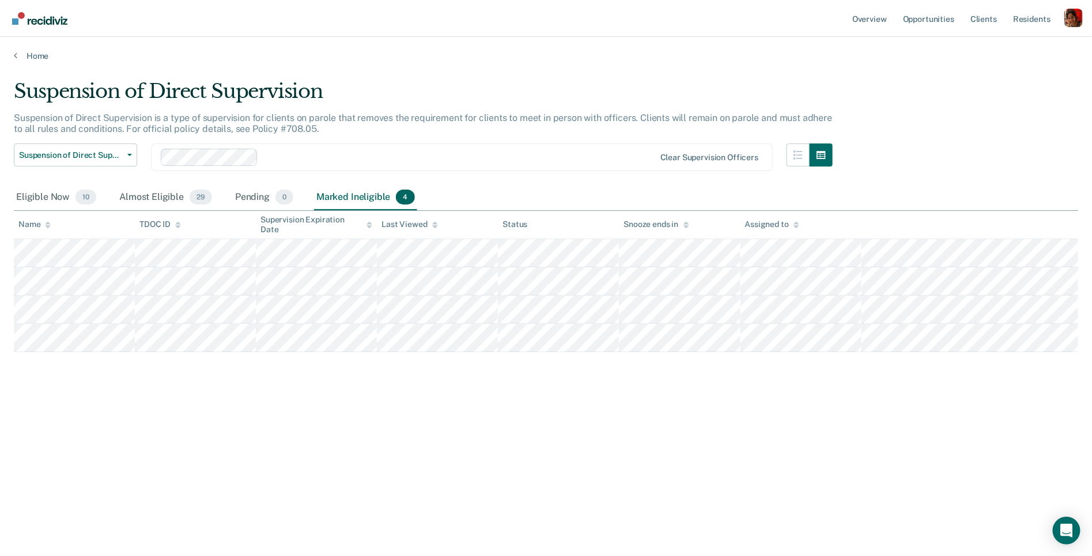
scroll to position [0, 0]
click at [78, 190] on span "10" at bounding box center [86, 197] width 21 height 15
